Goal: Task Accomplishment & Management: Manage account settings

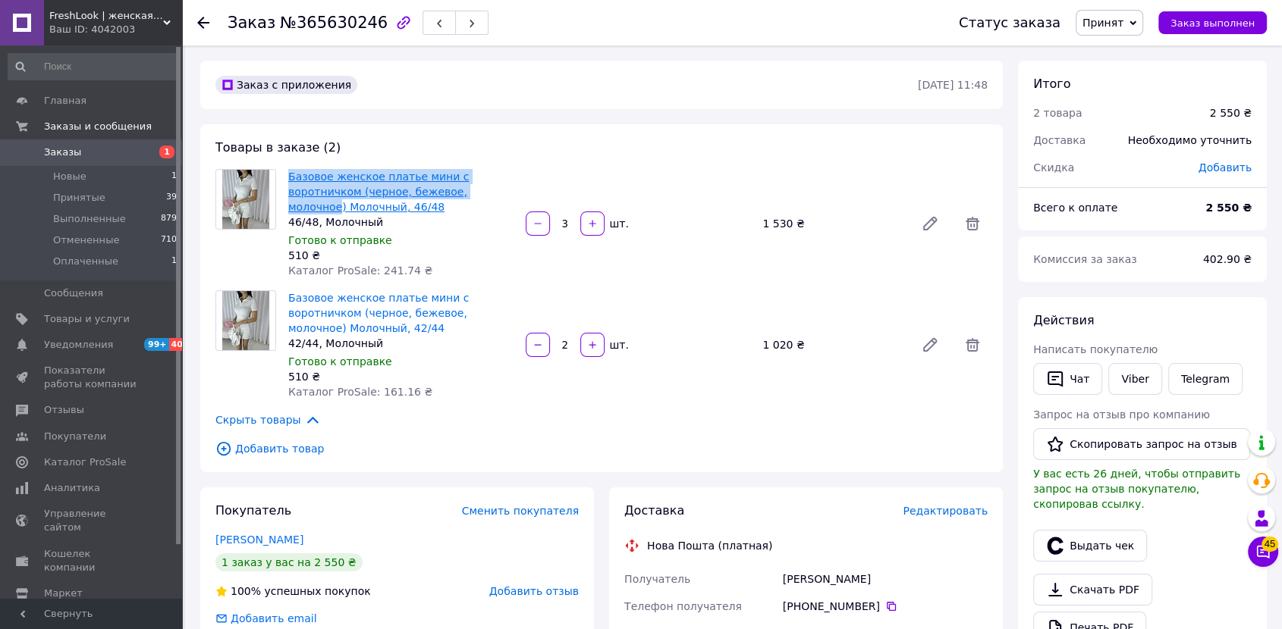
drag, startPoint x: 284, startPoint y: 168, endPoint x: 496, endPoint y: 195, distance: 214.0
click at [496, 195] on div "Базовое женское платье мини с воротничком (черное, бежевое, молочное) Молочный,…" at bounding box center [400, 223] width 237 height 115
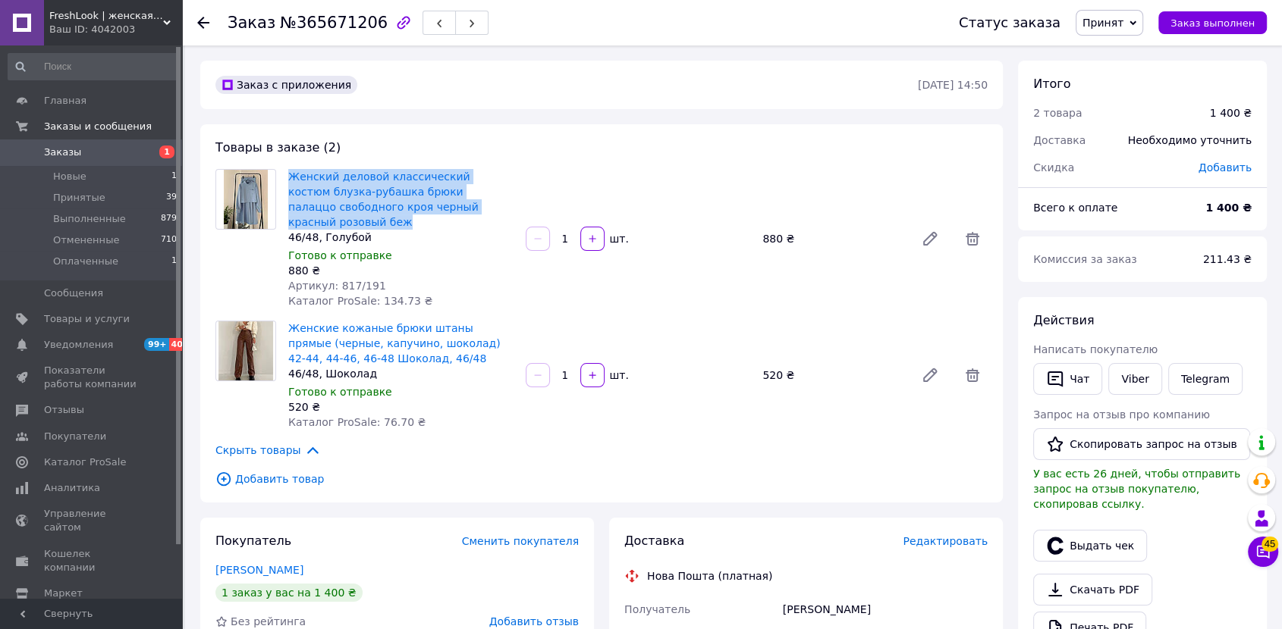
copy link "Женский деловой классический костюм блузка-рубашка брюки палаццо свободного кро…"
drag, startPoint x: 284, startPoint y: 168, endPoint x: 475, endPoint y: 206, distance: 194.8
click at [475, 206] on div "Женский деловой классический костюм блузка-рубашка брюки палаццо свободного кро…" at bounding box center [400, 239] width 237 height 146
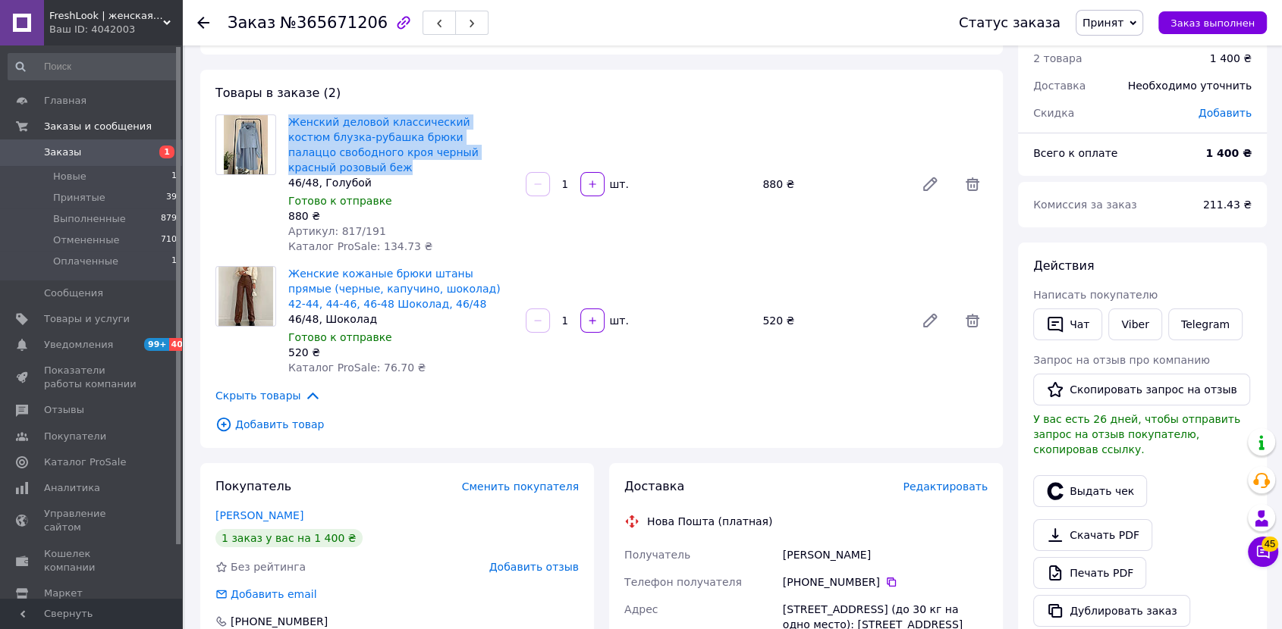
scroll to position [84, 0]
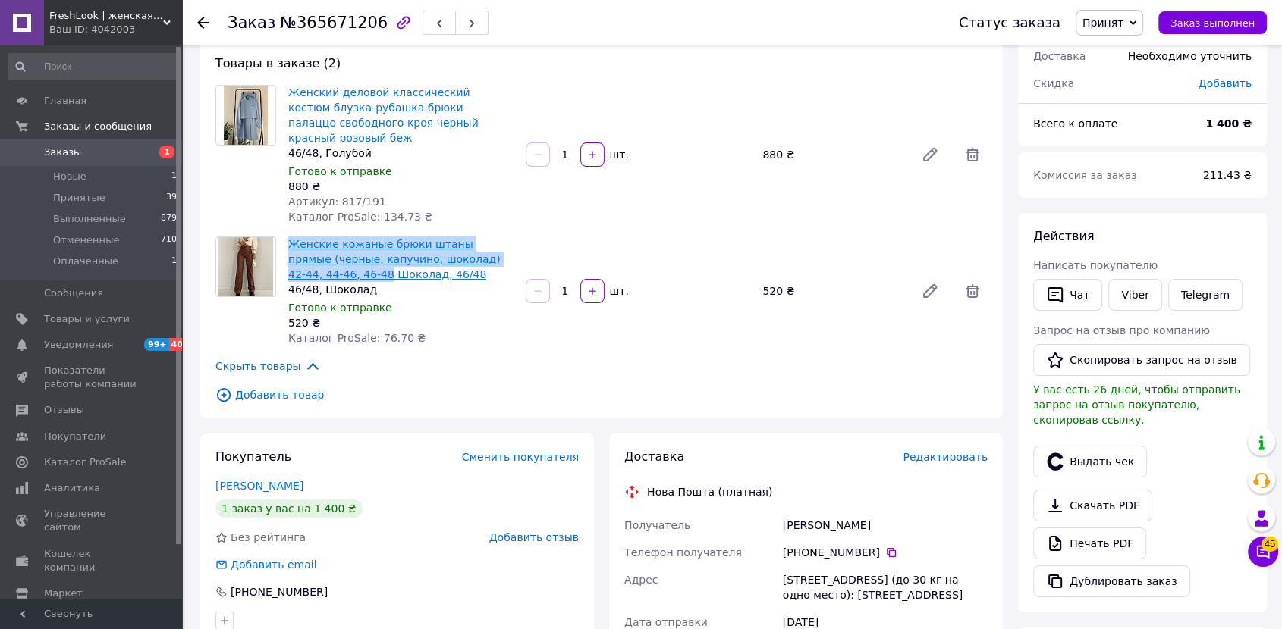
copy link "Женские кожаные брюки штаны прямые (черные, капучино, шоколад) 42-44, 44-46, 46…"
drag, startPoint x: 285, startPoint y: 224, endPoint x: 315, endPoint y: 261, distance: 48.0
click at [315, 261] on div "Женские кожаные брюки штаны прямые (черные, капучино, шоколад) 42-44, 44-46, 46…" at bounding box center [400, 291] width 237 height 115
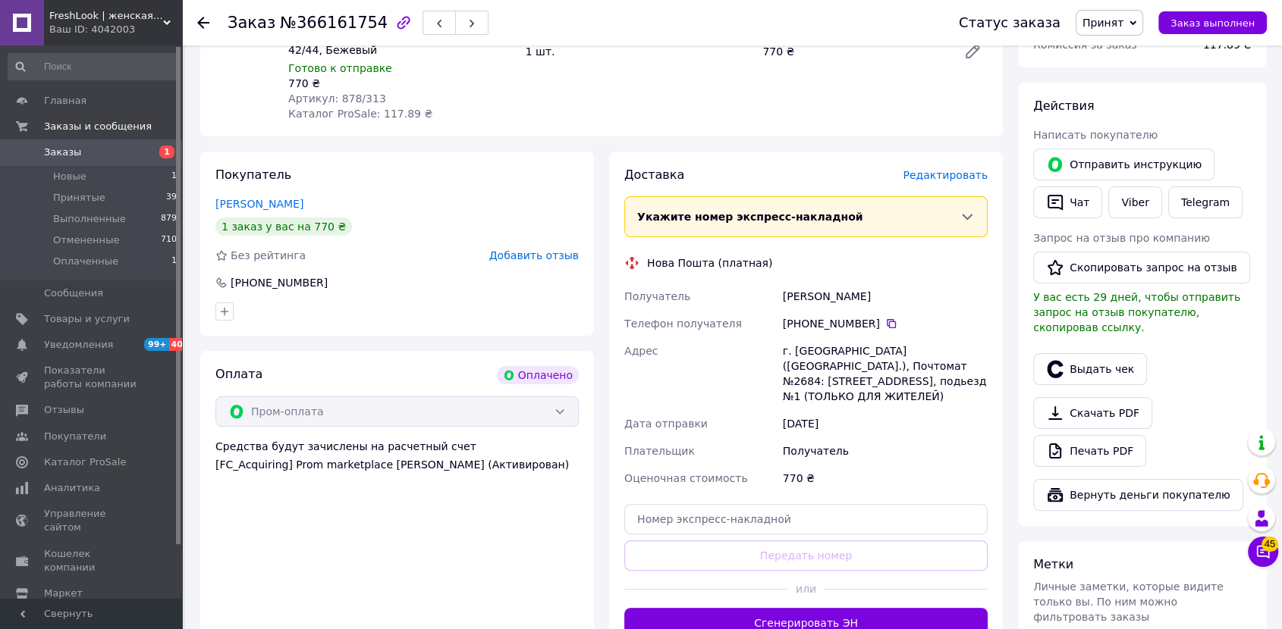
scroll to position [421, 0]
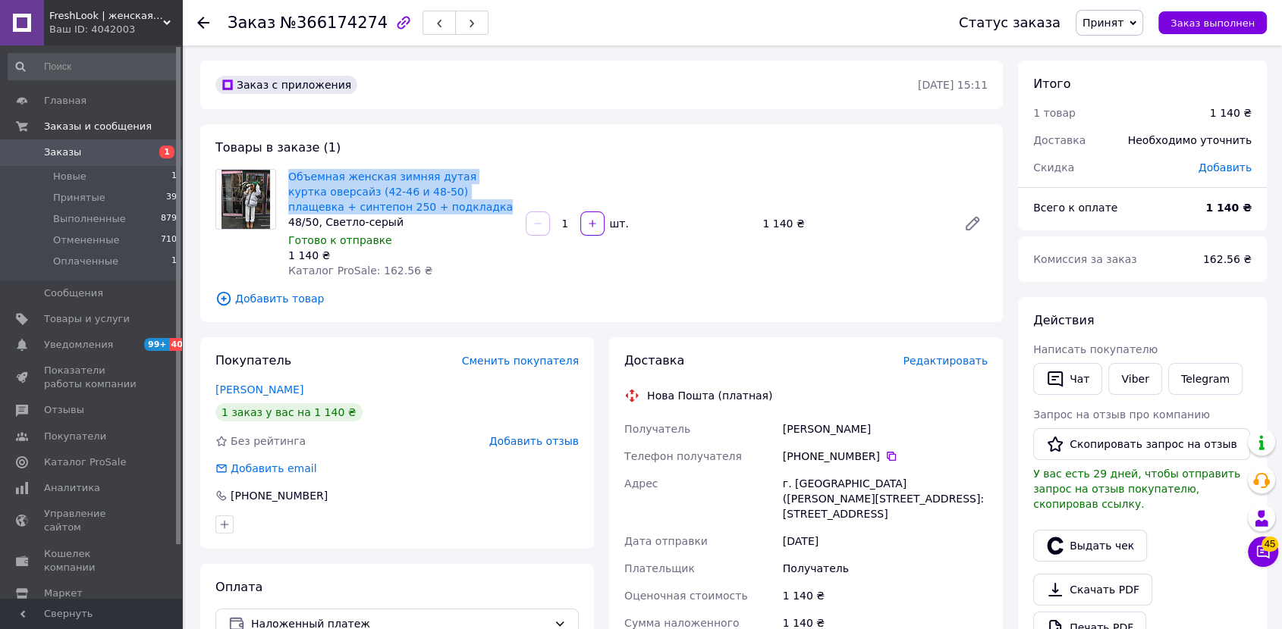
copy div "Объемная женская зимняя дутая куртка оверсайз (42-46 и 48-50) плащевка + синтеп…"
drag, startPoint x: 437, startPoint y: 199, endPoint x: 279, endPoint y: 180, distance: 159.0
click at [279, 180] on div "Объемная женская зимняя дутая куртка оверсайз (42-46 и 48-50) плащевка + синтеп…" at bounding box center [601, 223] width 784 height 109
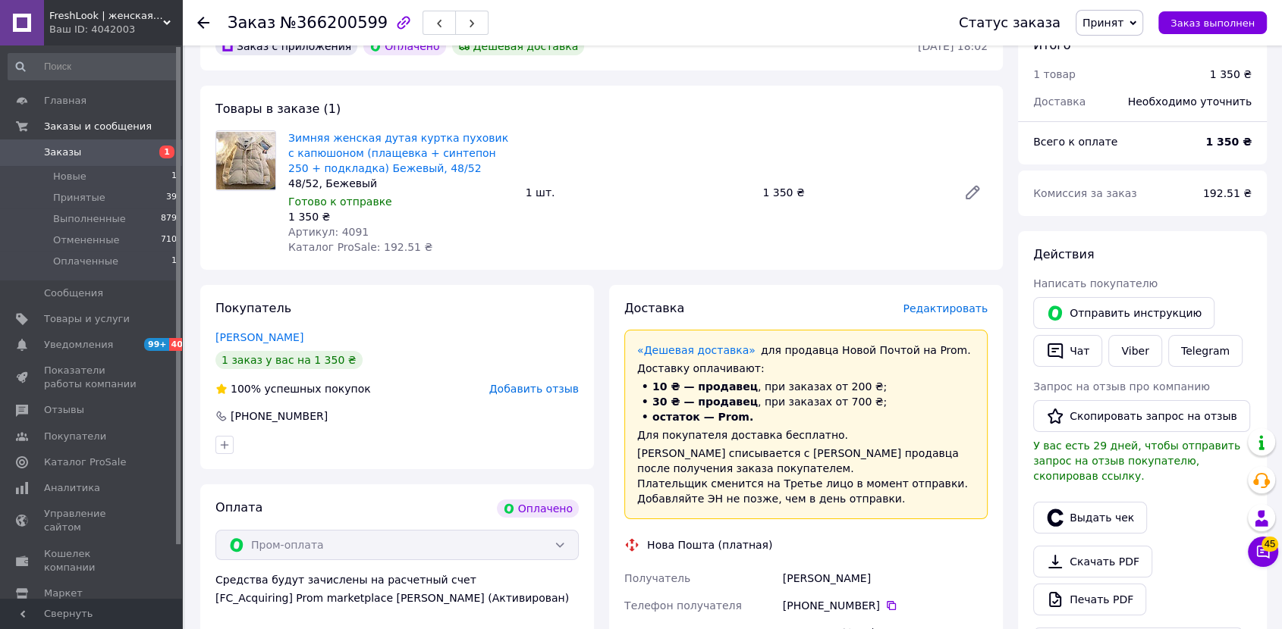
scroll to position [84, 0]
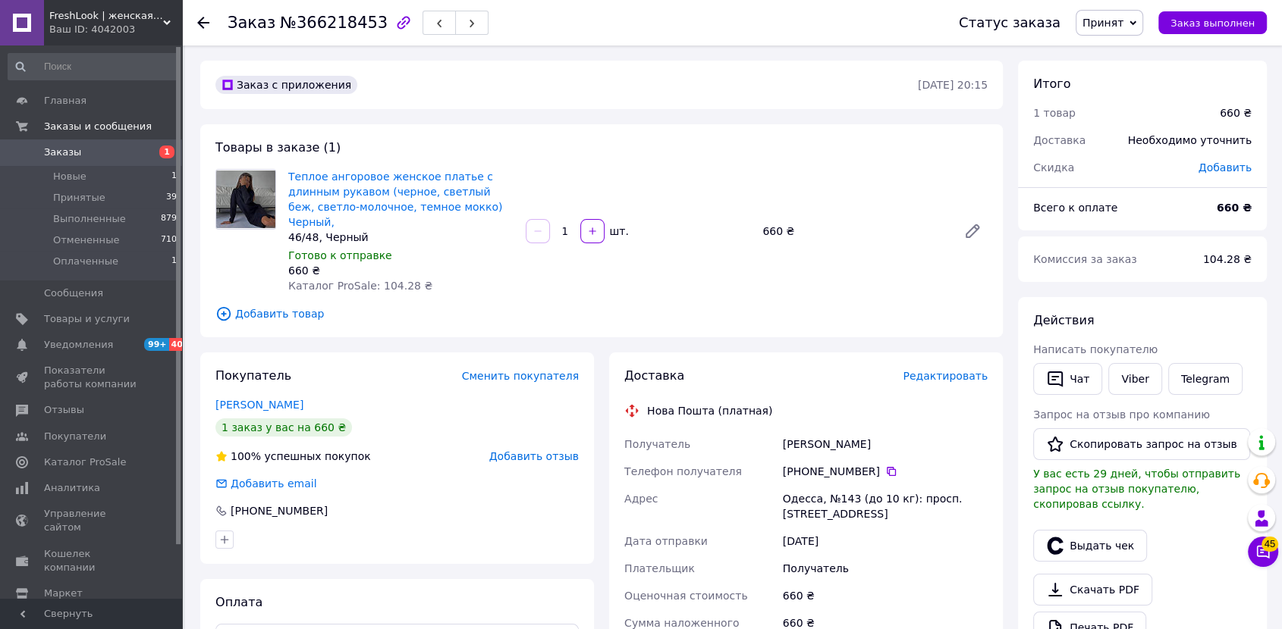
scroll to position [168, 0]
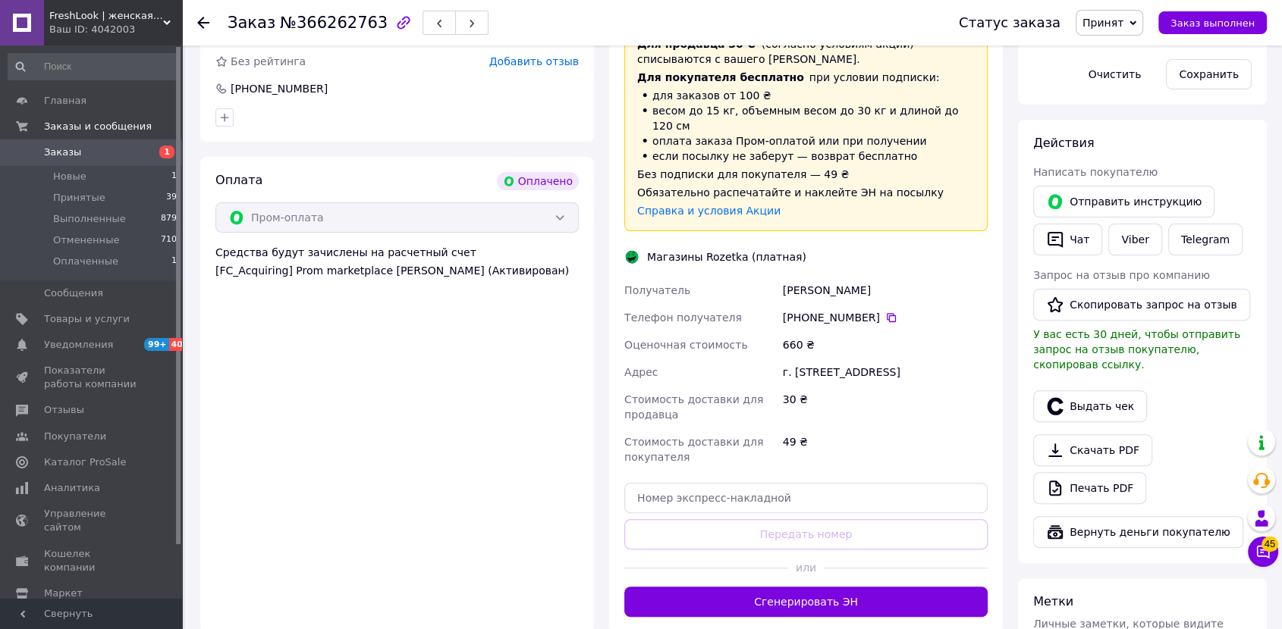
scroll to position [421, 0]
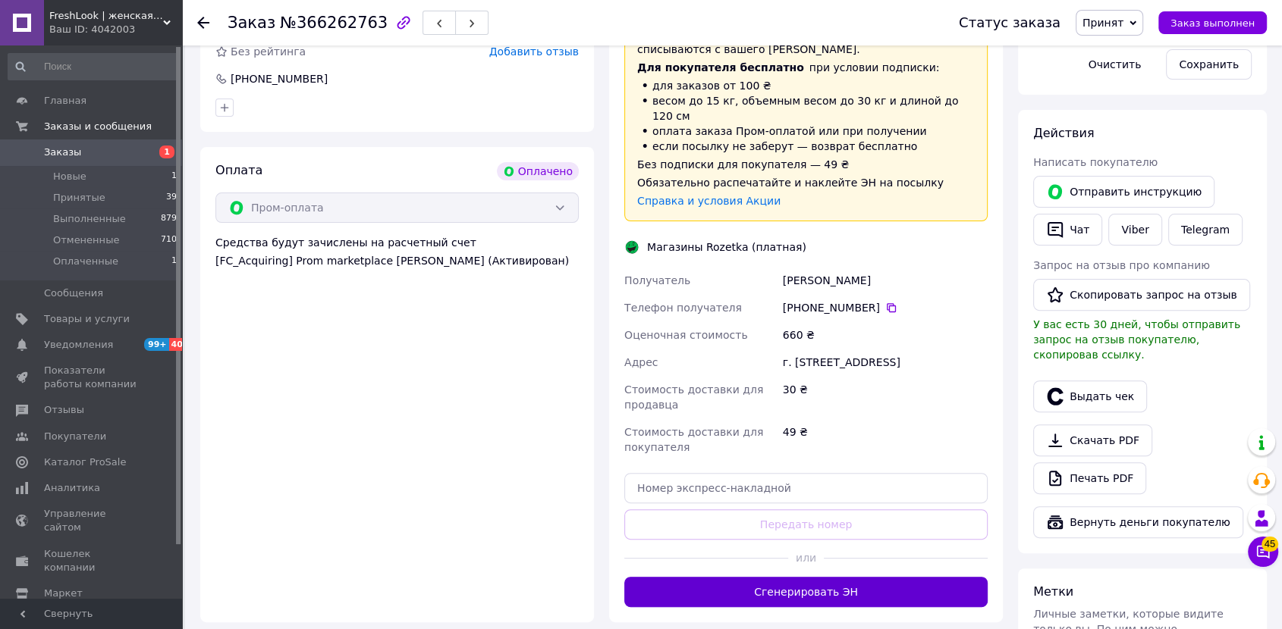
click at [680, 599] on button "Сгенерировать ЭН" at bounding box center [805, 592] width 363 height 30
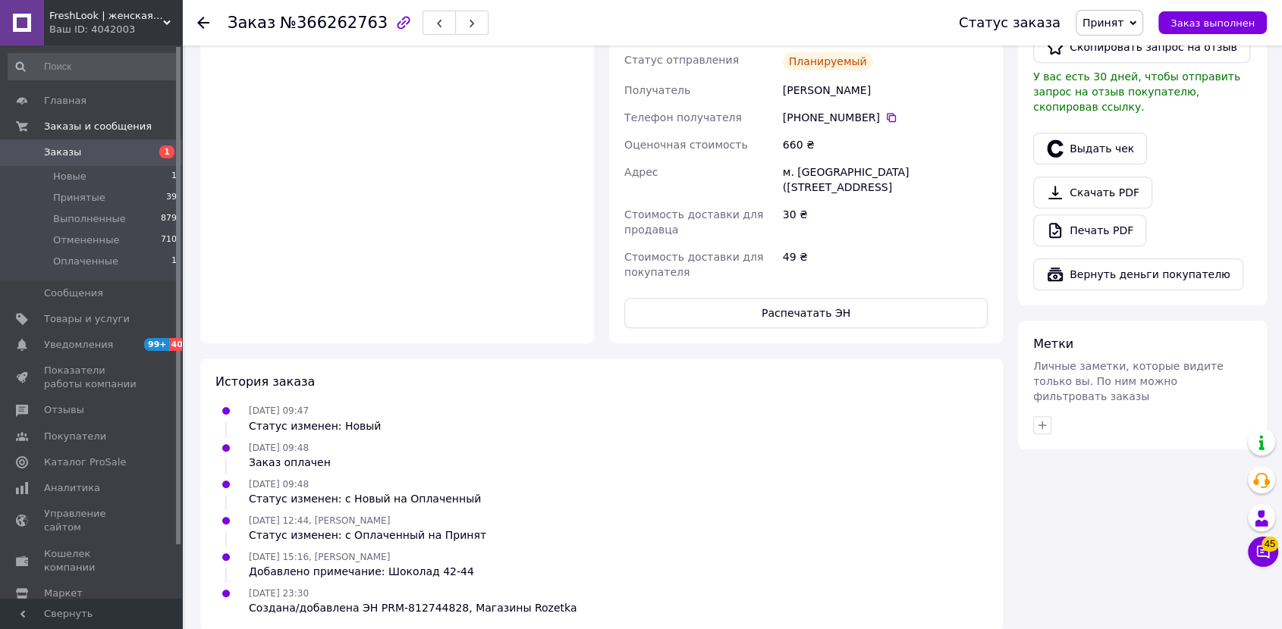
scroll to position [416, 0]
